Goal: Check status: Check status

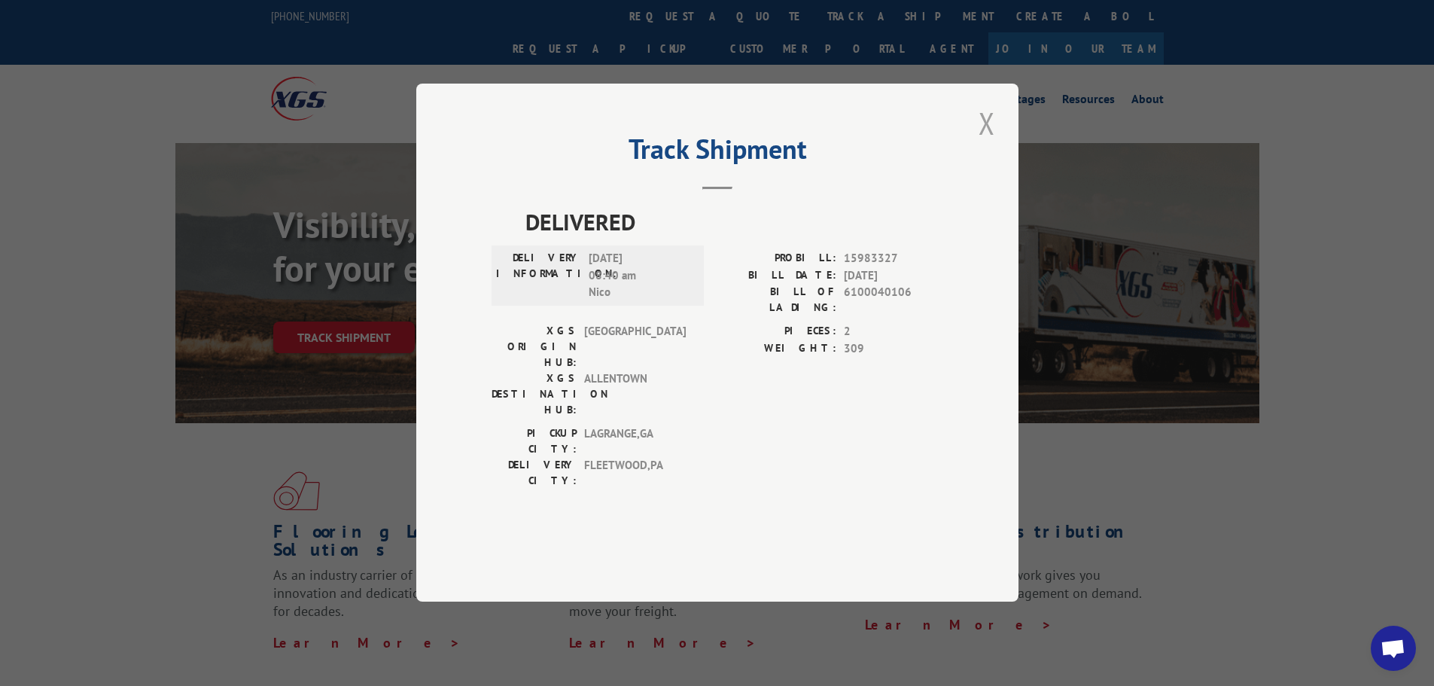
click at [997, 144] on button "Close modal" at bounding box center [987, 122] width 26 height 41
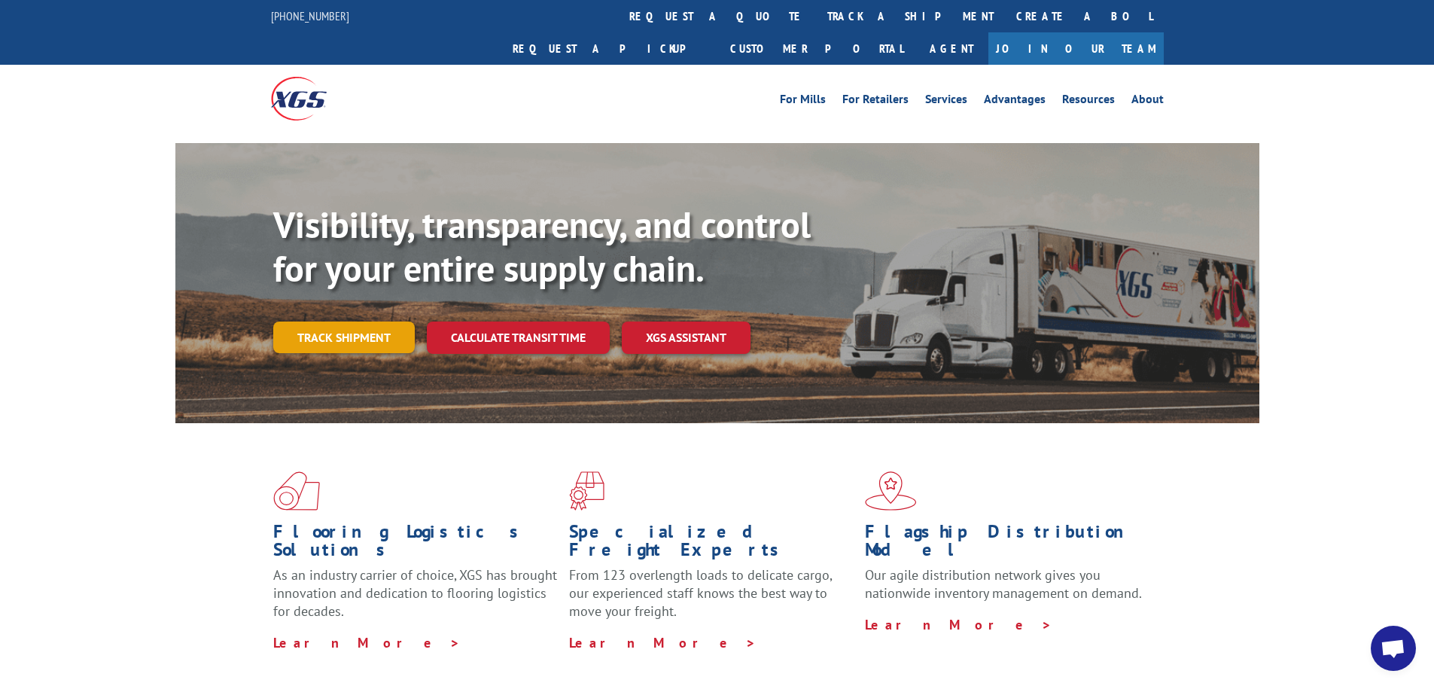
click at [309, 321] on link "Track shipment" at bounding box center [344, 337] width 142 height 32
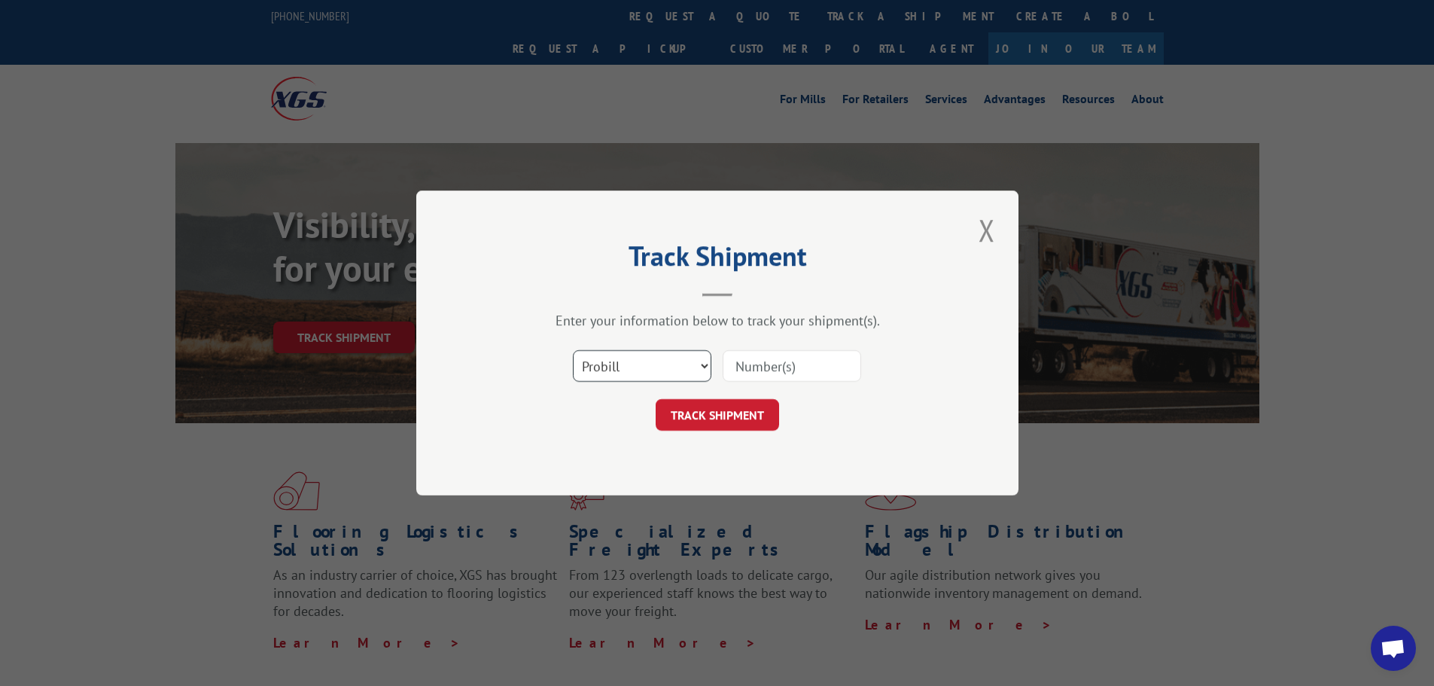
click at [577, 350] on select "Select category... Probill BOL PO" at bounding box center [642, 366] width 138 height 32
select select "bol"
click at [573, 350] on select "Select category... Probill BOL PO" at bounding box center [642, 366] width 138 height 32
click at [686, 355] on select "Select category... Probill BOL PO" at bounding box center [642, 366] width 138 height 32
click at [777, 368] on input at bounding box center [792, 366] width 138 height 32
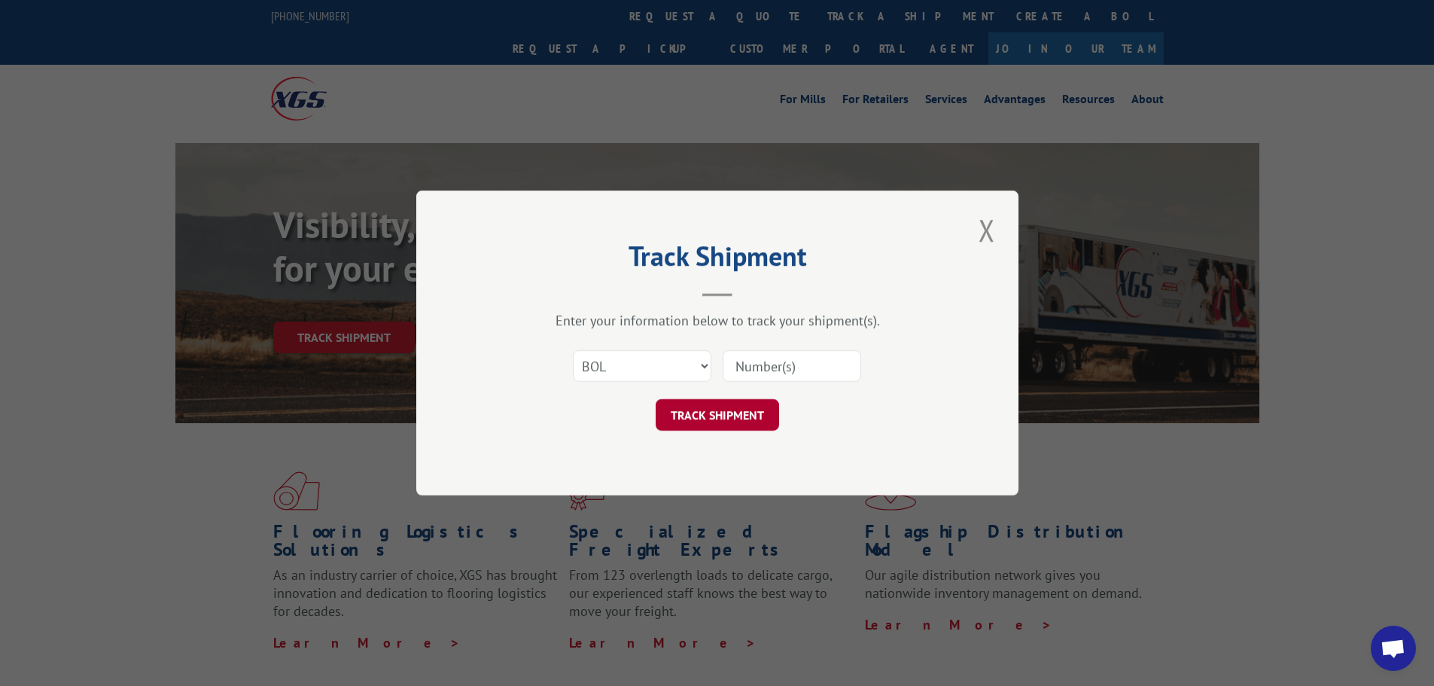
paste input "6100042174"
type input "6100042174"
click at [708, 423] on button "TRACK SHIPMENT" at bounding box center [717, 415] width 123 height 32
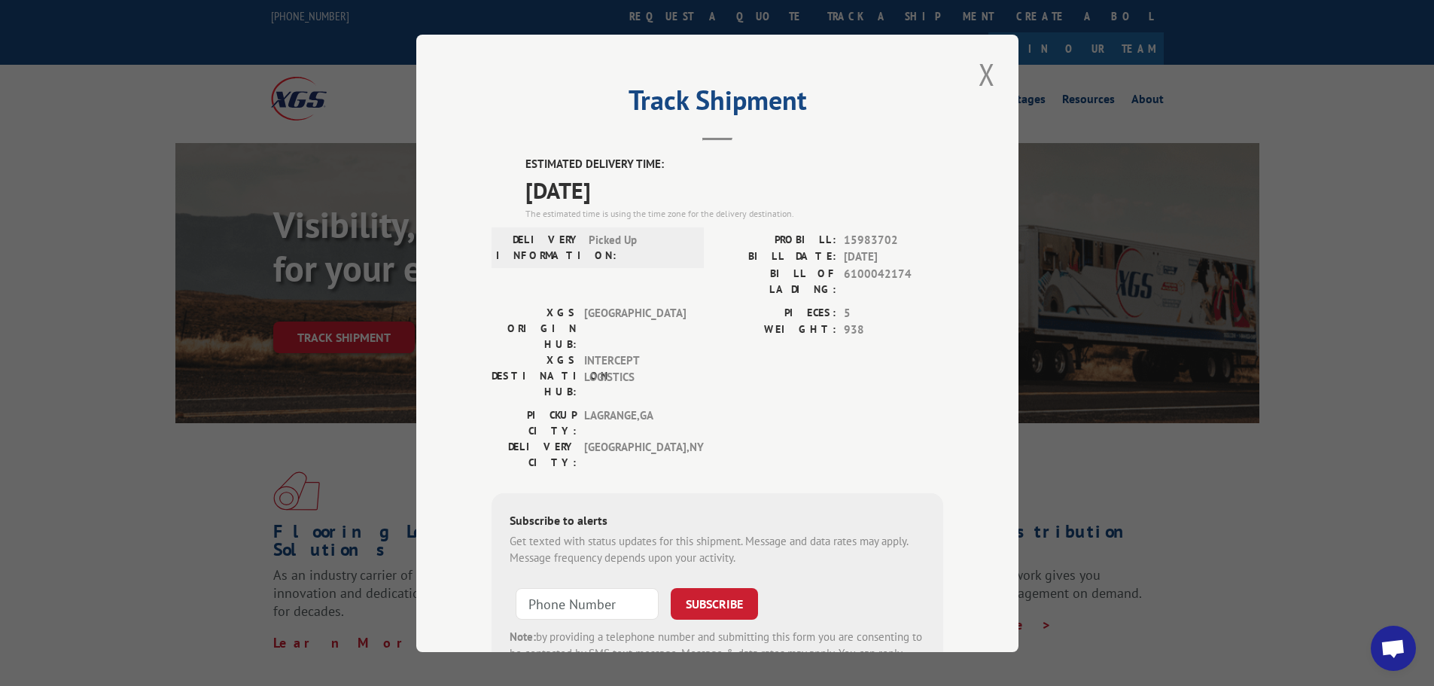
drag, startPoint x: 957, startPoint y: 60, endPoint x: 1001, endPoint y: 87, distance: 51.0
click at [962, 65] on div "Track Shipment ESTIMATED DELIVERY TIME: [DATE] The estimated time is using the …" at bounding box center [717, 343] width 602 height 617
click at [1001, 87] on div "Track Shipment ESTIMATED DELIVERY TIME: [DATE] The estimated time is using the …" at bounding box center [717, 343] width 602 height 617
click at [984, 78] on button "Close modal" at bounding box center [987, 73] width 26 height 41
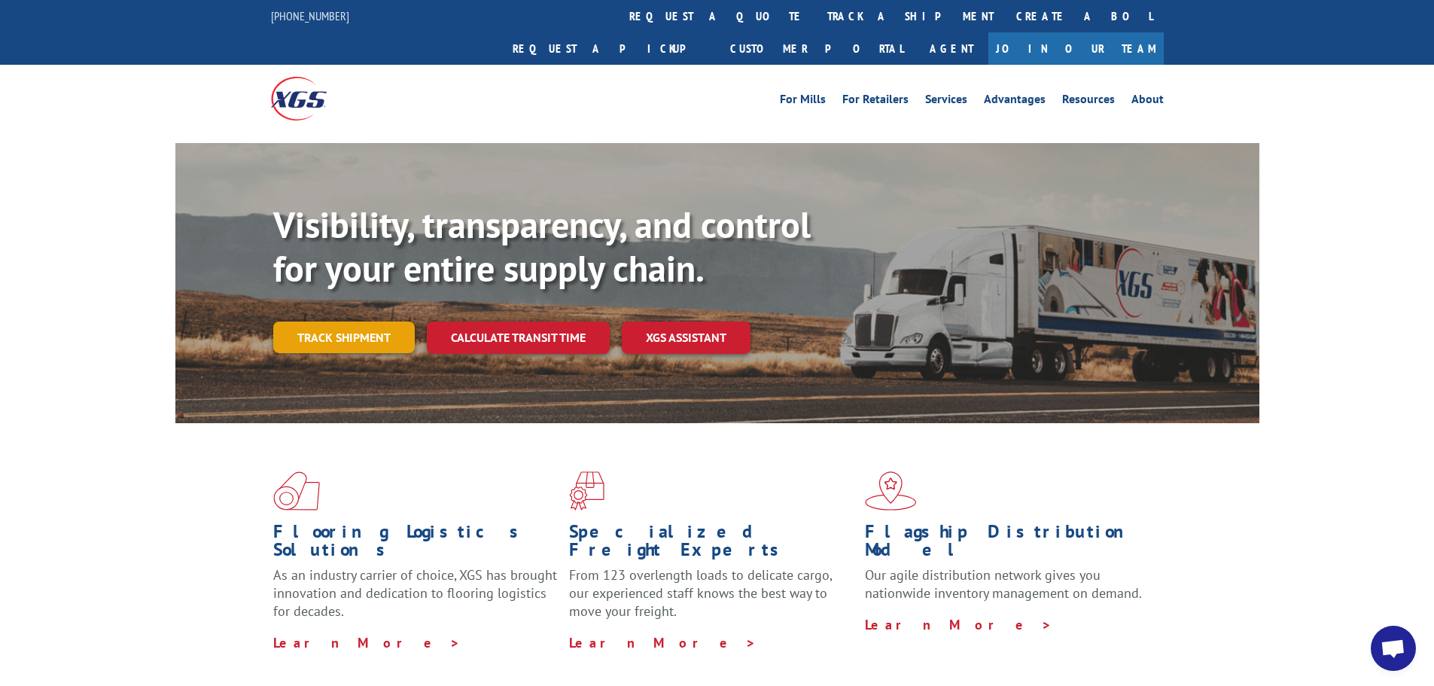
click at [322, 321] on link "Track shipment" at bounding box center [344, 337] width 142 height 32
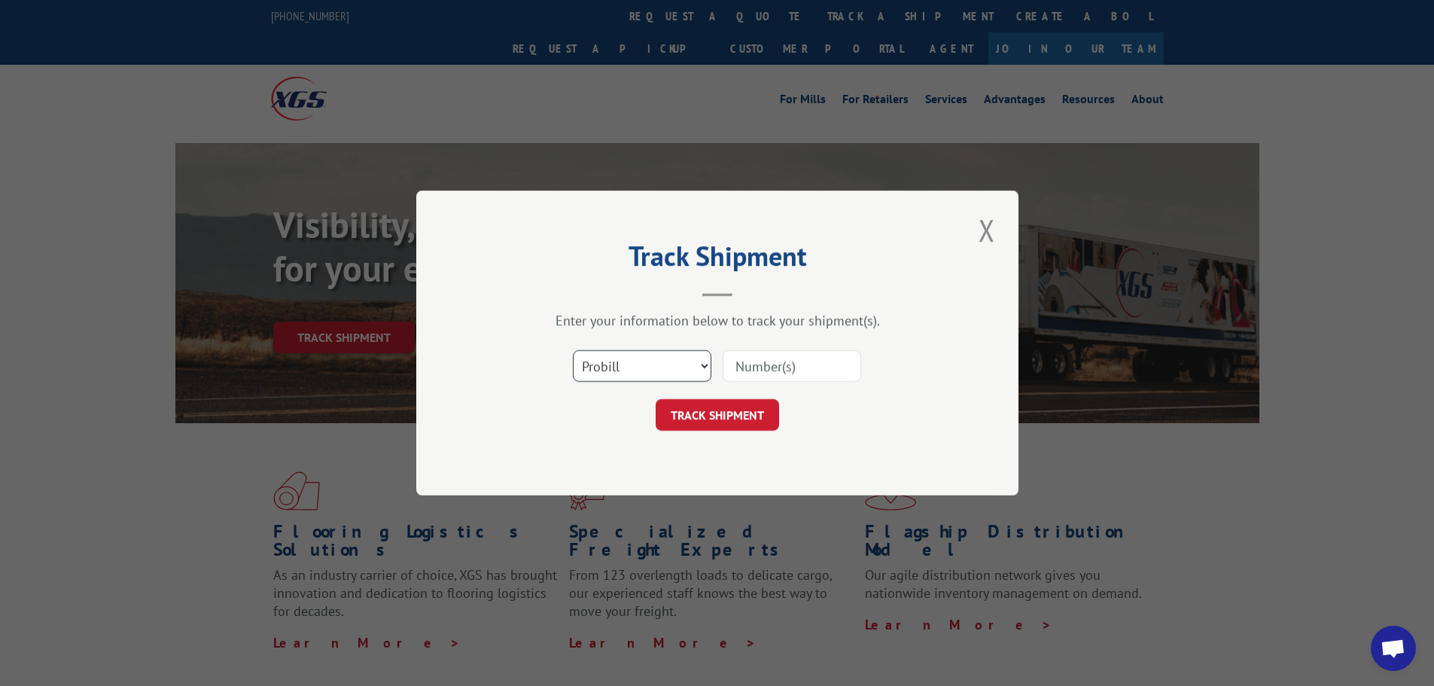
drag, startPoint x: 682, startPoint y: 355, endPoint x: 668, endPoint y: 378, distance: 27.4
click at [682, 355] on select "Select category... Probill BOL PO" at bounding box center [642, 366] width 138 height 32
click at [573, 350] on select "Select category... Probill BOL PO" at bounding box center [642, 366] width 138 height 32
click at [615, 363] on select "Select category... Probill BOL PO" at bounding box center [642, 366] width 138 height 32
select select "bol"
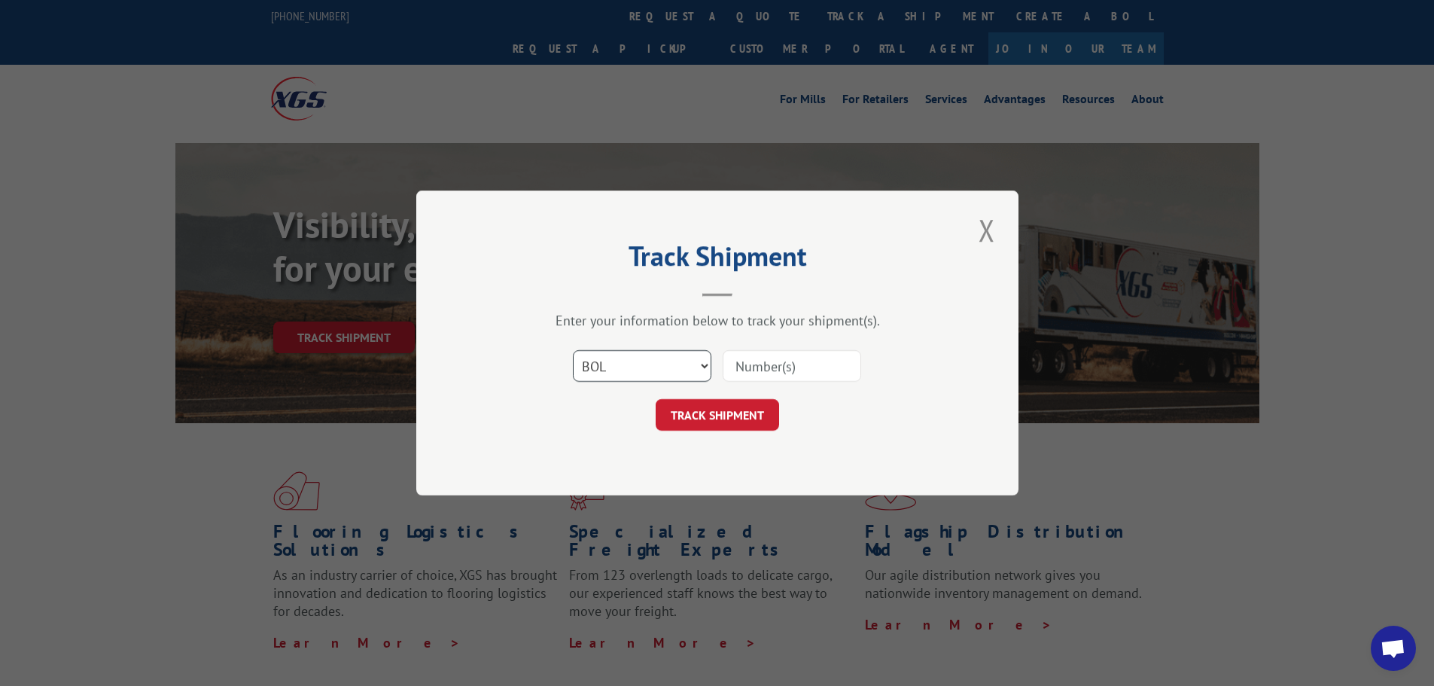
click at [573, 350] on select "Select category... Probill BOL PO" at bounding box center [642, 366] width 138 height 32
click at [819, 367] on input at bounding box center [792, 366] width 138 height 32
paste input "6100042240"
type input "6100042240"
click at [719, 414] on button "TRACK SHIPMENT" at bounding box center [717, 415] width 123 height 32
